Goal: Task Accomplishment & Management: Manage account settings

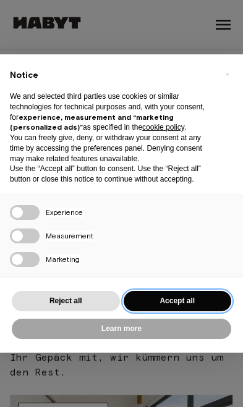
click at [196, 291] on button "Accept all" at bounding box center [178, 301] width 108 height 20
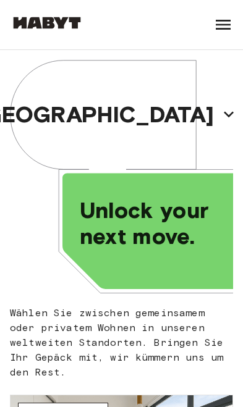
click at [222, 32] on icon at bounding box center [223, 25] width 20 height 20
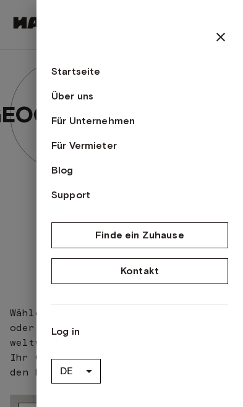
click at [75, 334] on link "Log in" at bounding box center [139, 331] width 177 height 15
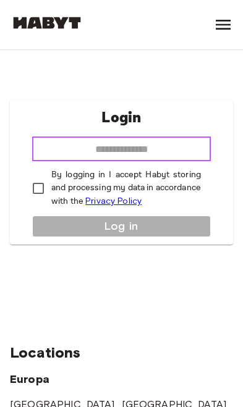
click at [167, 161] on input "email" at bounding box center [121, 149] width 179 height 25
type input "**********"
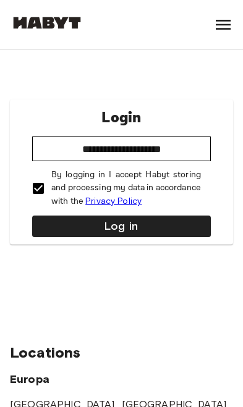
click at [114, 237] on button "Log in" at bounding box center [121, 227] width 179 height 22
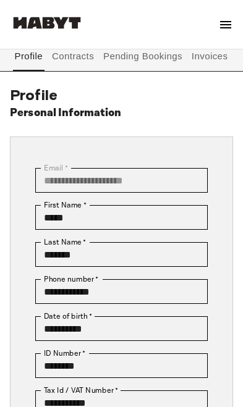
scroll to position [54, 0]
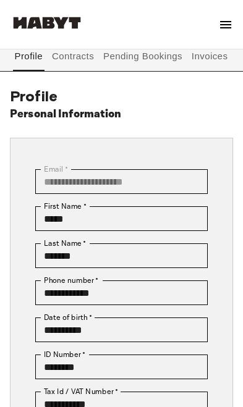
click at [82, 62] on button "Contracts" at bounding box center [73, 56] width 45 height 30
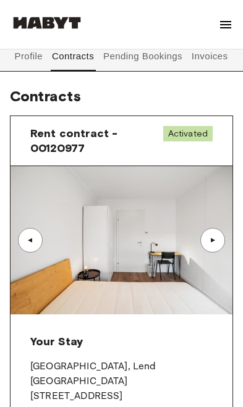
click at [216, 240] on div "▲" at bounding box center [212, 240] width 12 height 7
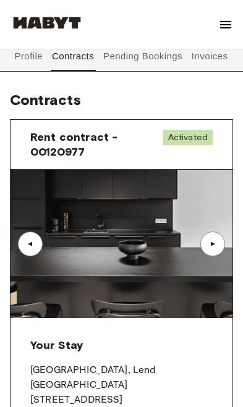
click at [213, 248] on div "▲" at bounding box center [212, 244] width 25 height 25
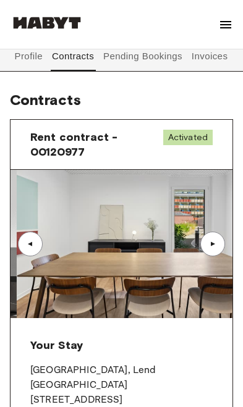
click at [219, 246] on div "▲" at bounding box center [212, 243] width 12 height 7
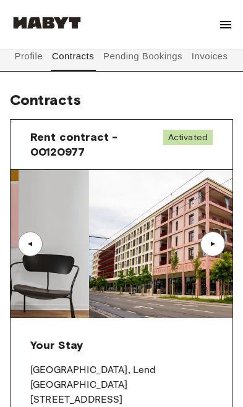
click at [219, 248] on div "▲" at bounding box center [212, 244] width 25 height 25
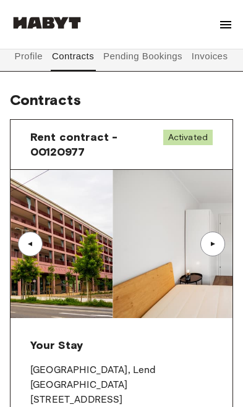
click at [219, 250] on div "▲" at bounding box center [212, 244] width 25 height 25
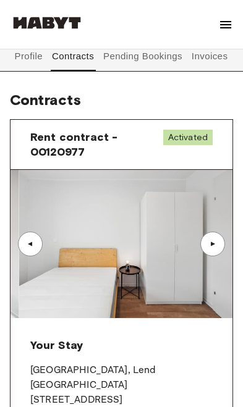
click at [219, 248] on div "▲" at bounding box center [212, 244] width 25 height 25
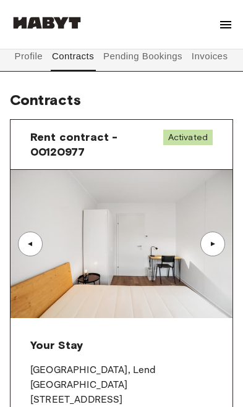
click at [216, 244] on div "▲" at bounding box center [212, 243] width 12 height 7
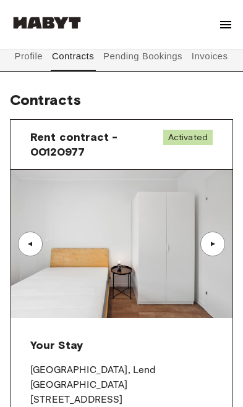
click at [204, 240] on div "▲" at bounding box center [212, 244] width 25 height 25
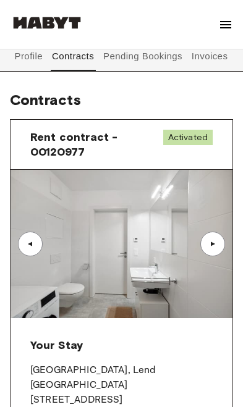
click at [36, 243] on div "▲" at bounding box center [30, 243] width 12 height 7
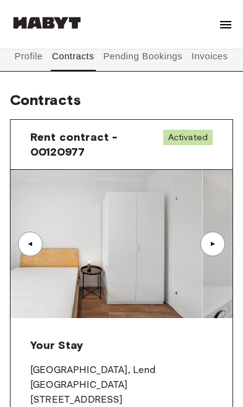
click at [33, 250] on div "▲" at bounding box center [30, 244] width 25 height 25
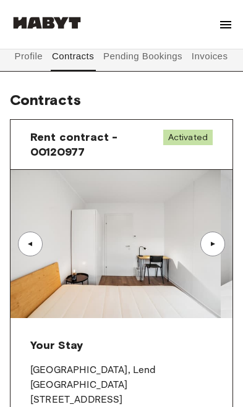
click at [31, 252] on div "▲" at bounding box center [30, 244] width 25 height 25
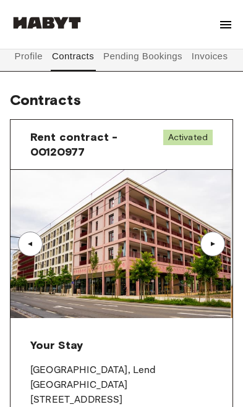
click at [41, 243] on div "▲" at bounding box center [30, 244] width 25 height 25
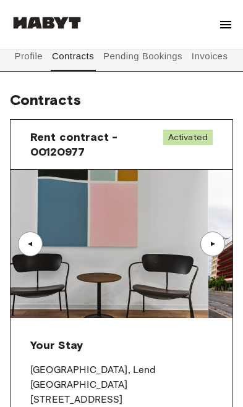
click at [29, 253] on div "▲" at bounding box center [30, 244] width 25 height 25
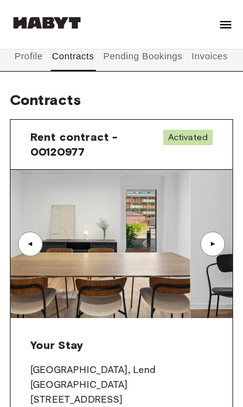
click at [26, 257] on img at bounding box center [79, 244] width 222 height 148
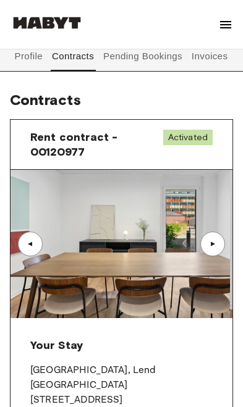
click at [25, 255] on div "▲" at bounding box center [30, 244] width 25 height 25
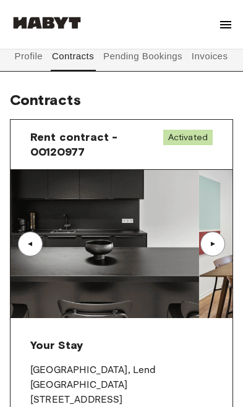
click at [23, 245] on div "▲" at bounding box center [30, 244] width 25 height 25
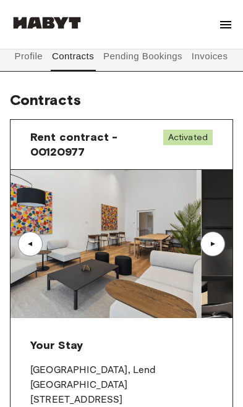
click at [23, 242] on div "▲" at bounding box center [30, 244] width 25 height 25
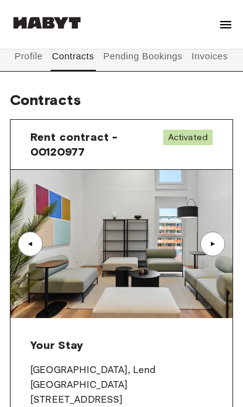
click at [20, 246] on div "▲" at bounding box center [30, 244] width 25 height 25
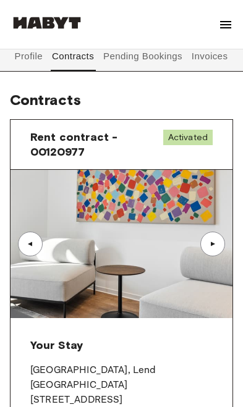
click at [223, 240] on div "▲" at bounding box center [212, 244] width 25 height 25
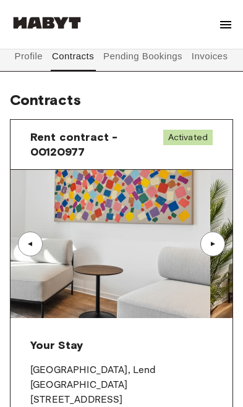
click at [223, 240] on div "▲" at bounding box center [212, 244] width 25 height 25
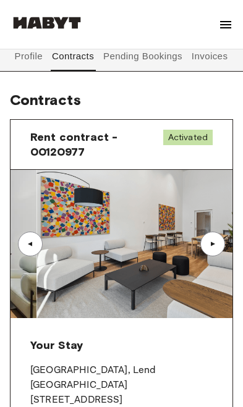
click at [217, 255] on div "▲" at bounding box center [212, 244] width 25 height 25
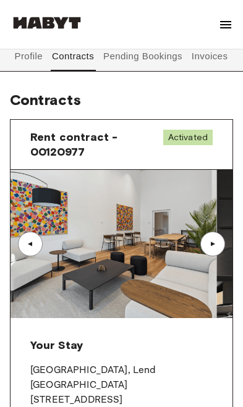
click at [217, 255] on div "▲" at bounding box center [212, 244] width 25 height 25
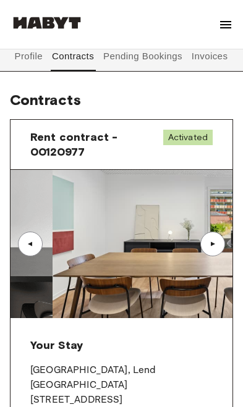
click at [217, 243] on div "▲" at bounding box center [212, 243] width 12 height 7
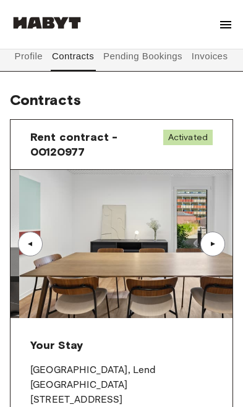
click at [217, 243] on div "▲" at bounding box center [212, 243] width 12 height 7
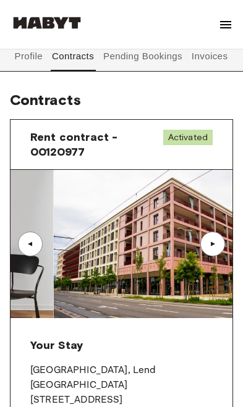
click at [217, 241] on div "▲" at bounding box center [212, 243] width 12 height 7
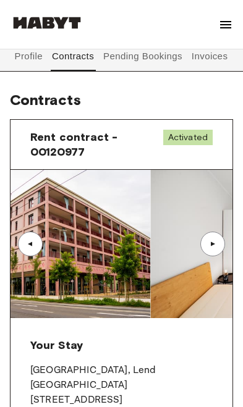
click at [217, 241] on div "▲" at bounding box center [212, 243] width 12 height 7
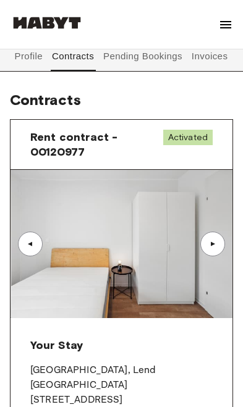
click at [214, 238] on div "▲" at bounding box center [212, 244] width 25 height 25
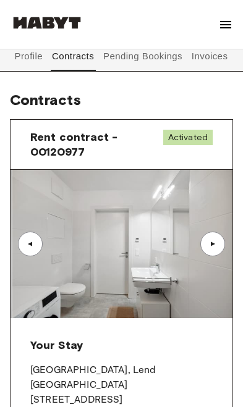
click at [209, 242] on div "▲" at bounding box center [212, 243] width 12 height 7
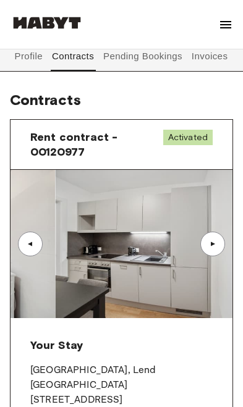
click at [214, 240] on div "▲" at bounding box center [212, 243] width 12 height 7
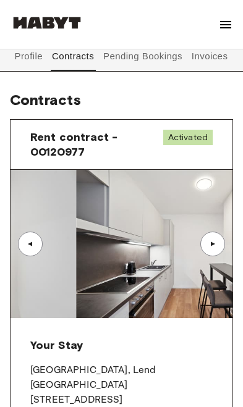
click at [215, 239] on div "▲" at bounding box center [212, 244] width 25 height 25
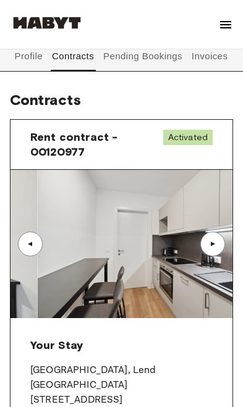
click at [216, 239] on div "▲" at bounding box center [212, 244] width 25 height 25
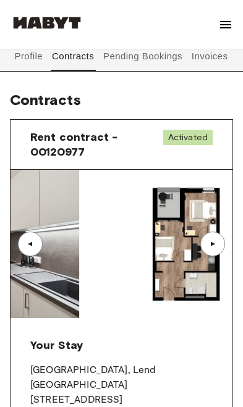
click at [216, 239] on div "▲" at bounding box center [212, 244] width 25 height 25
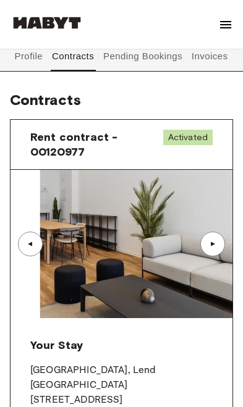
click at [217, 239] on div "▲" at bounding box center [212, 244] width 25 height 25
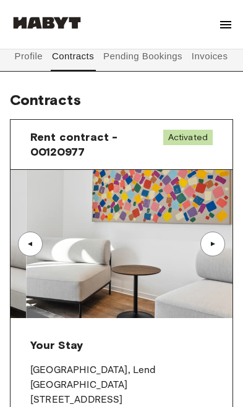
click at [27, 246] on div "▲" at bounding box center [30, 243] width 12 height 7
click at [27, 245] on div "▲" at bounding box center [30, 243] width 12 height 7
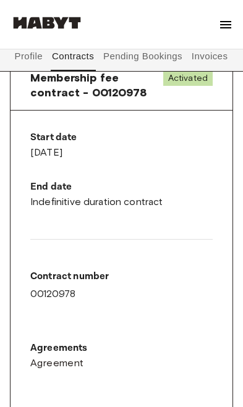
scroll to position [1269, 0]
